Goal: Task Accomplishment & Management: Use online tool/utility

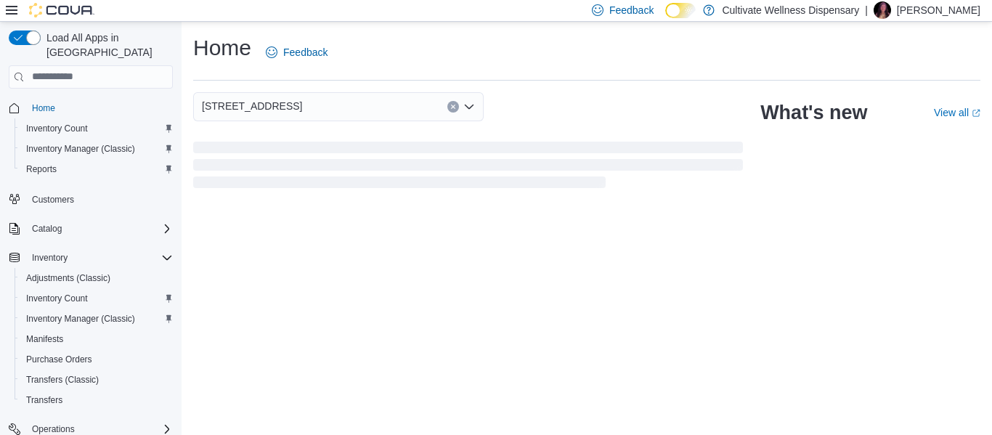
click at [693, 11] on icon at bounding box center [689, 11] width 8 height 8
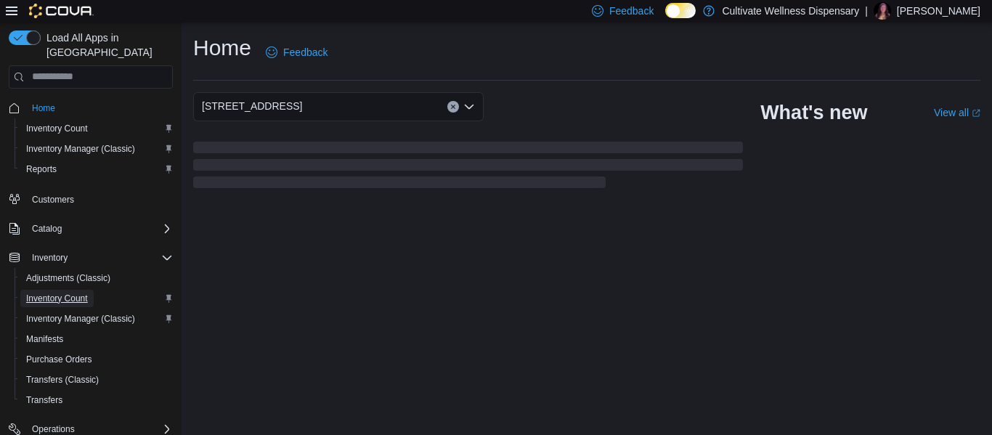
click at [85, 293] on span "Inventory Count" at bounding box center [57, 299] width 62 height 12
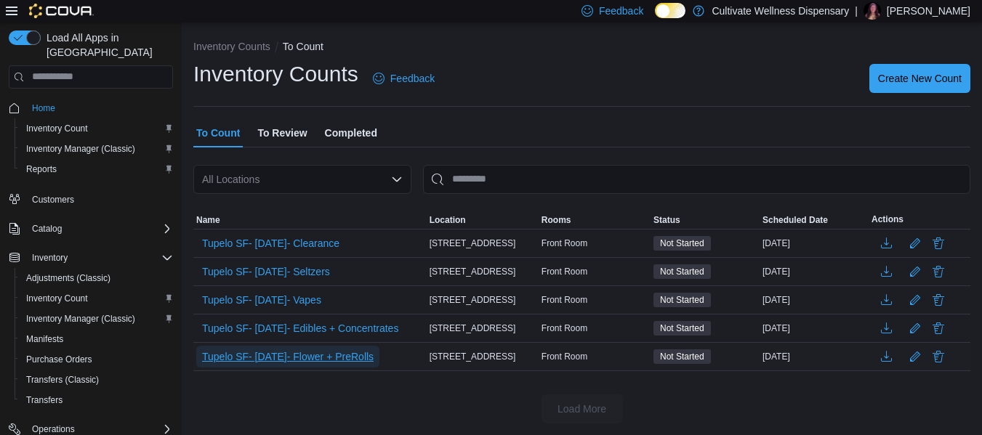
click at [318, 355] on span "Tupelo SF- [DATE]- Flower + PreRolls" at bounding box center [287, 356] width 171 height 15
click at [333, 355] on span "Tupelo SF- [DATE]- Flower + PreRolls" at bounding box center [287, 356] width 171 height 15
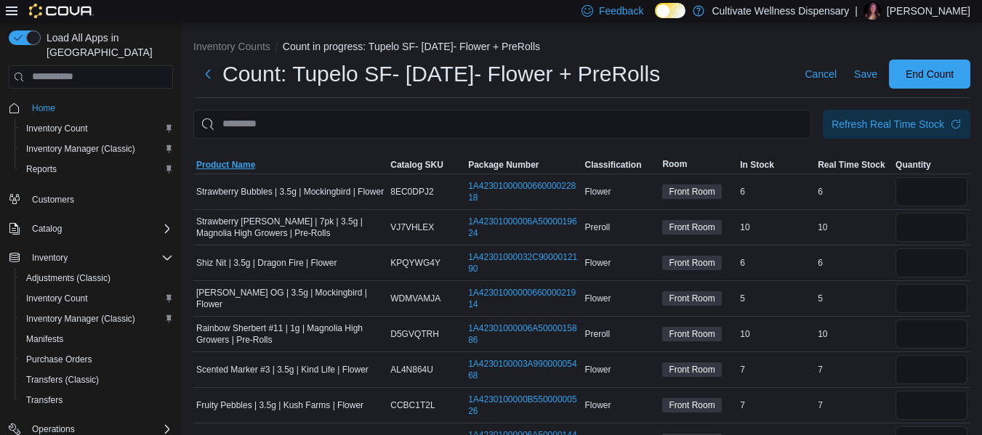
click at [251, 164] on span "Product Name" at bounding box center [225, 165] width 59 height 12
